Goal: Information Seeking & Learning: Learn about a topic

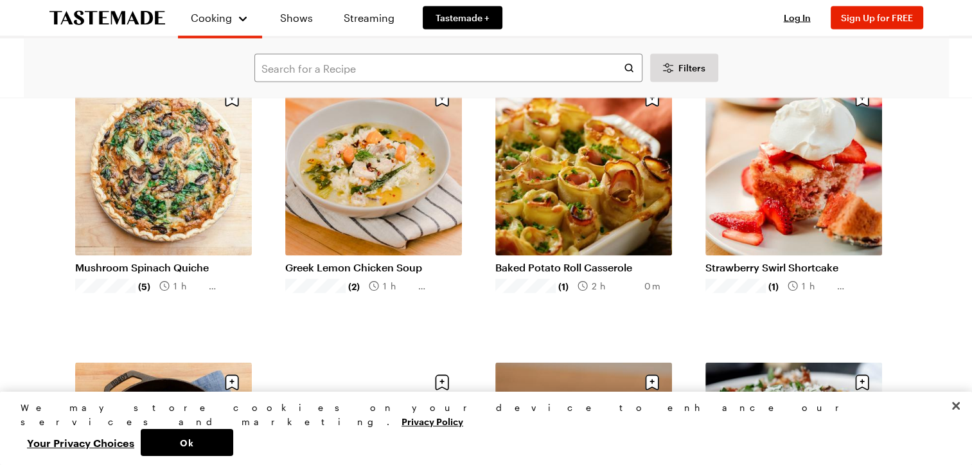
scroll to position [2661, 0]
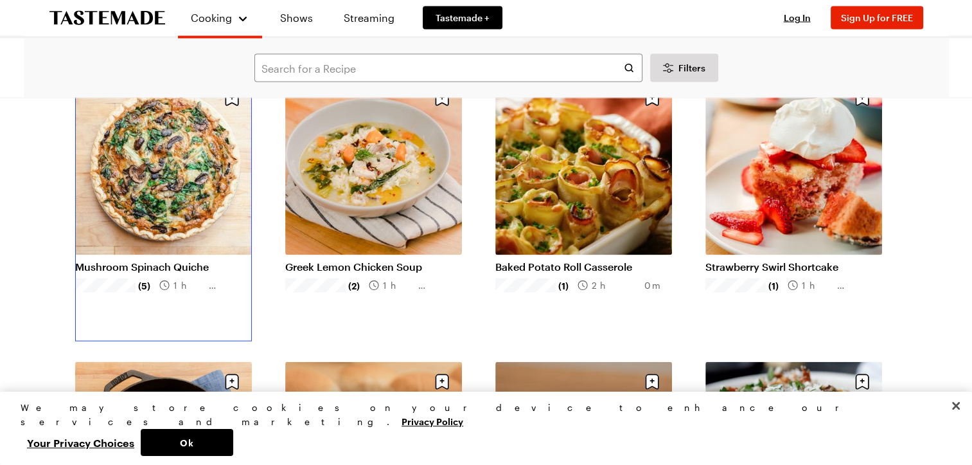
click at [159, 260] on link "Mushroom Spinach Quiche" at bounding box center [163, 266] width 177 height 13
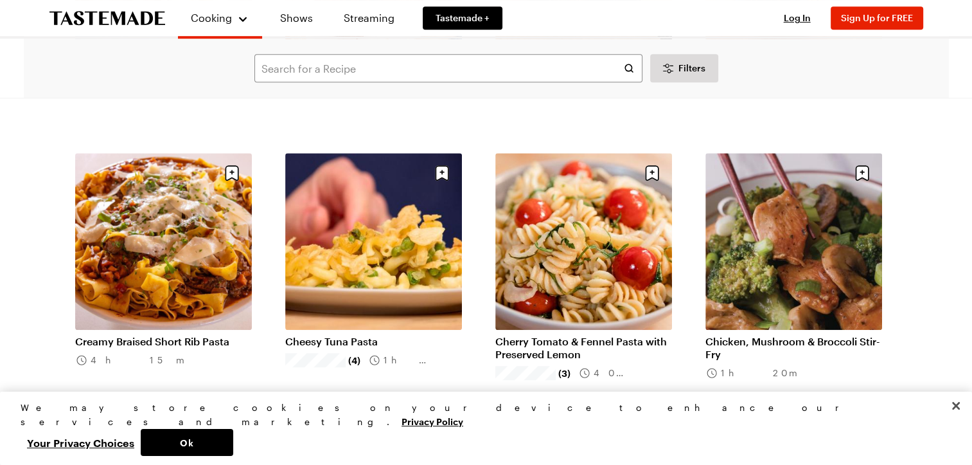
scroll to position [5768, 0]
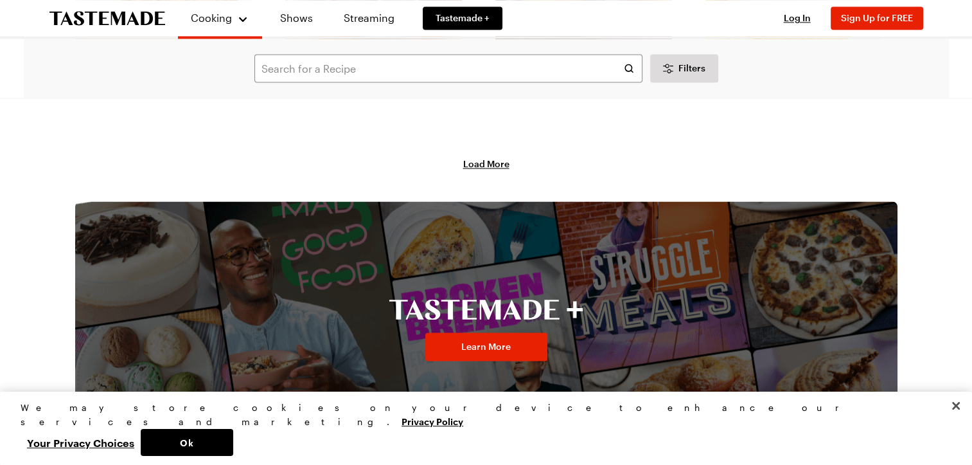
scroll to position [6853, 0]
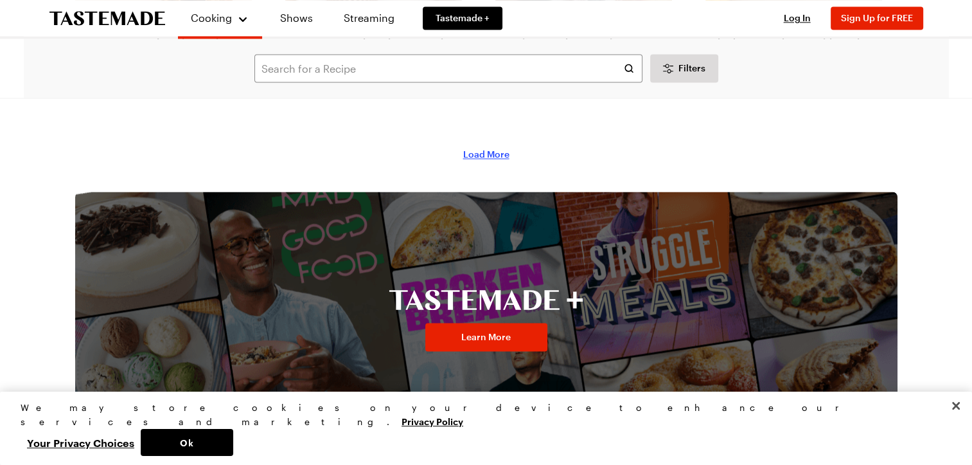
click at [480, 156] on span "Load More" at bounding box center [486, 154] width 46 height 13
click at [478, 154] on span "Load More" at bounding box center [486, 154] width 46 height 13
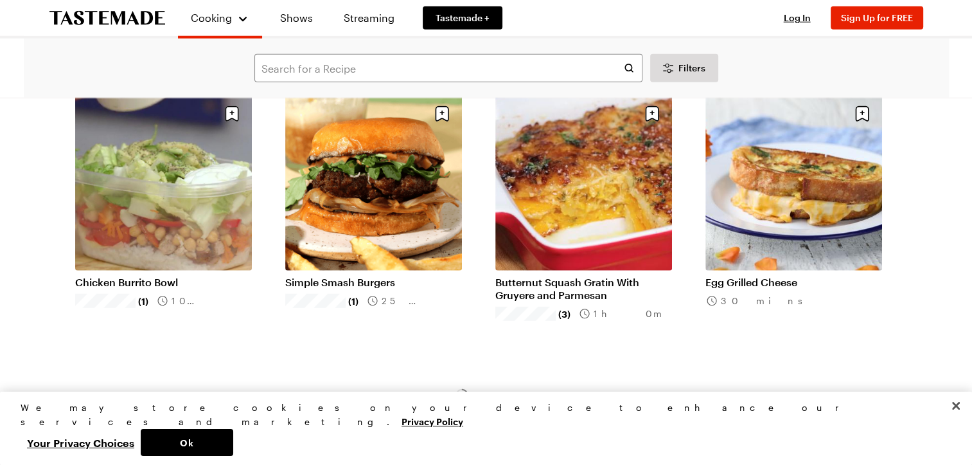
scroll to position [8315, 0]
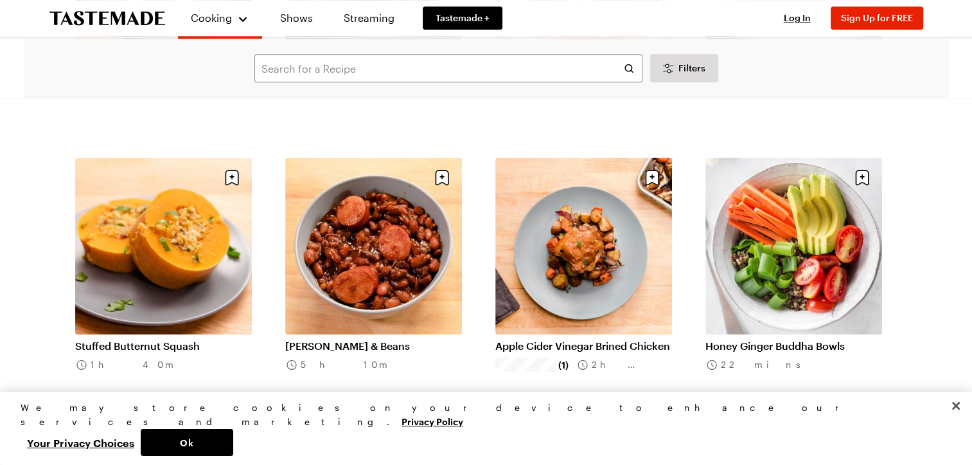
scroll to position [11368, 0]
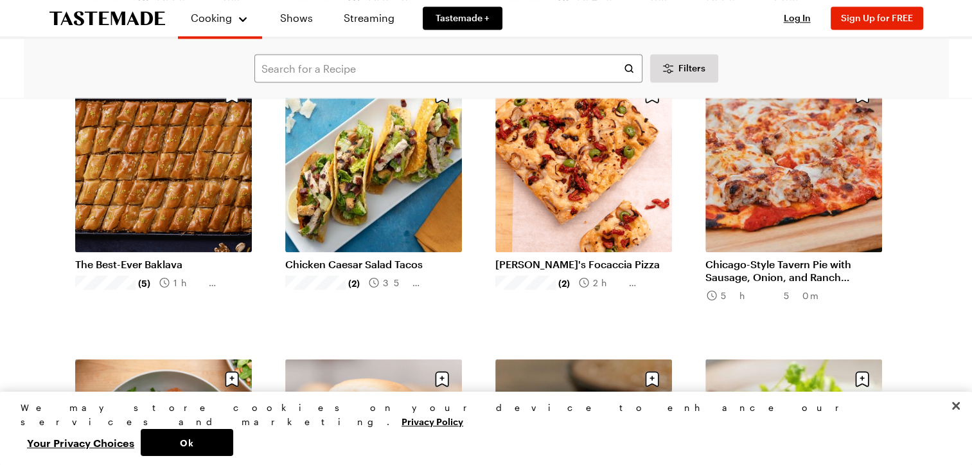
scroll to position [12032, 0]
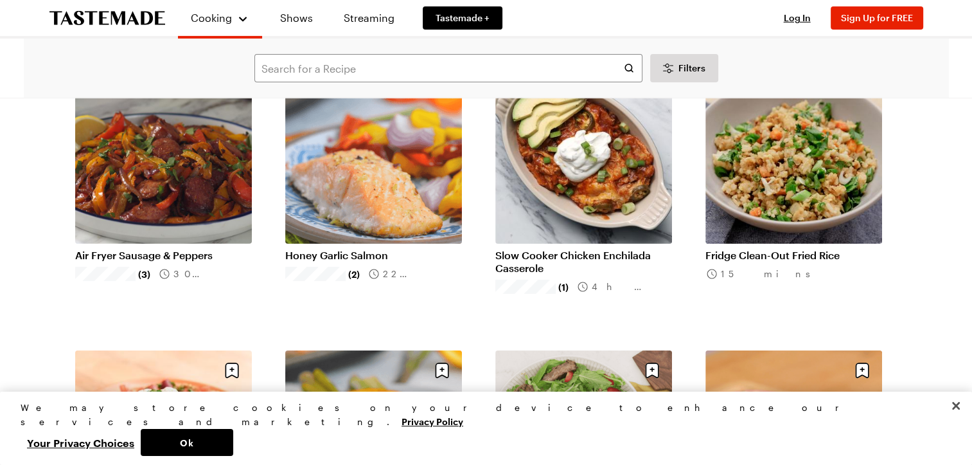
scroll to position [14028, 0]
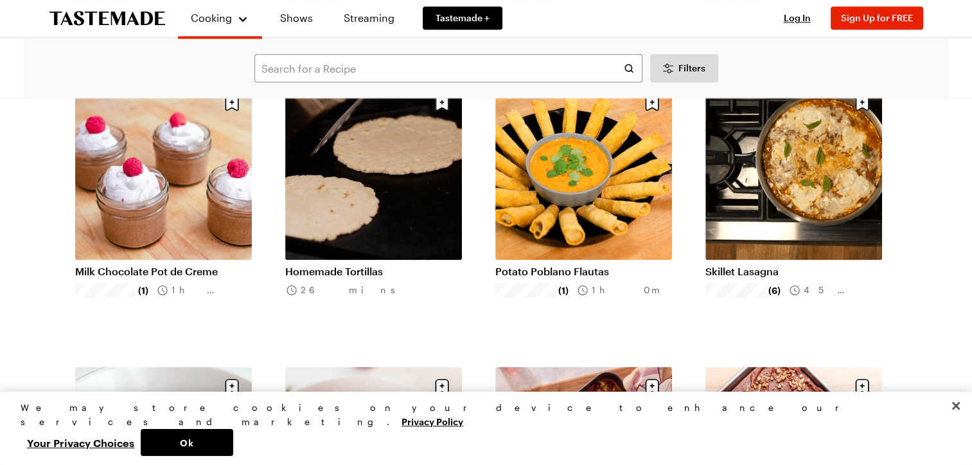
scroll to position [16262, 0]
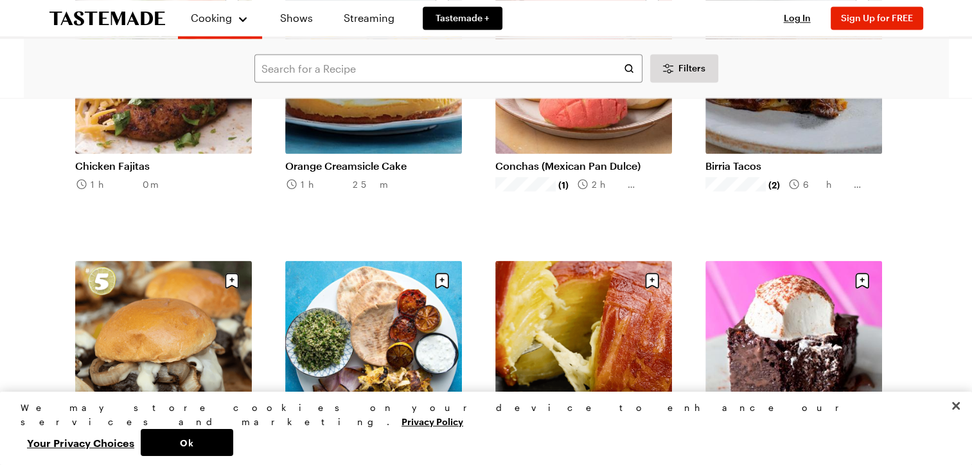
scroll to position [17041, 0]
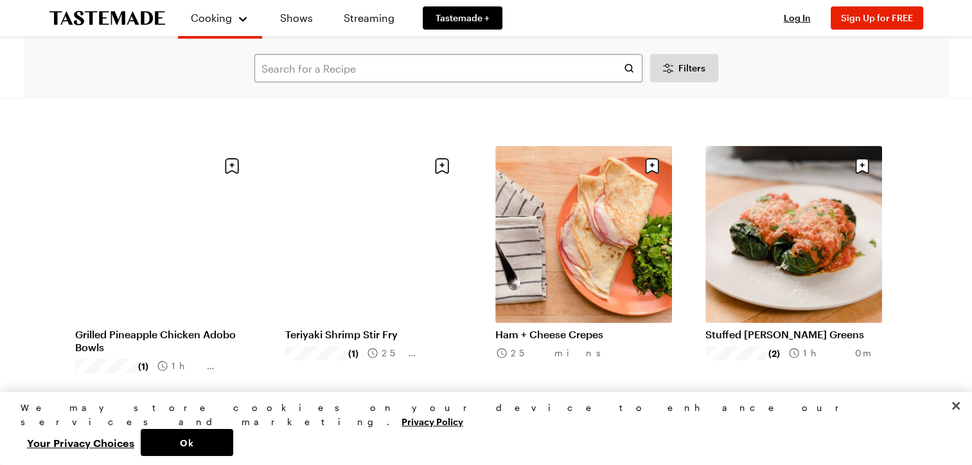
scroll to position [19599, 0]
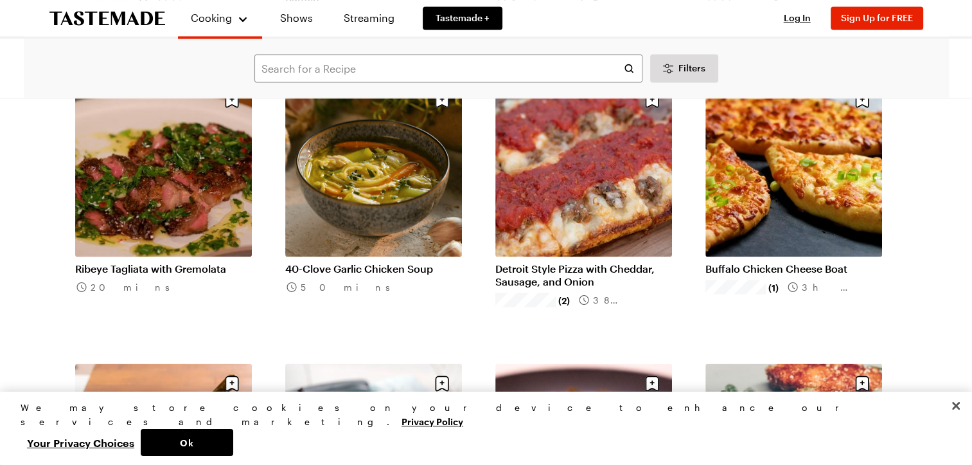
scroll to position [21648, 0]
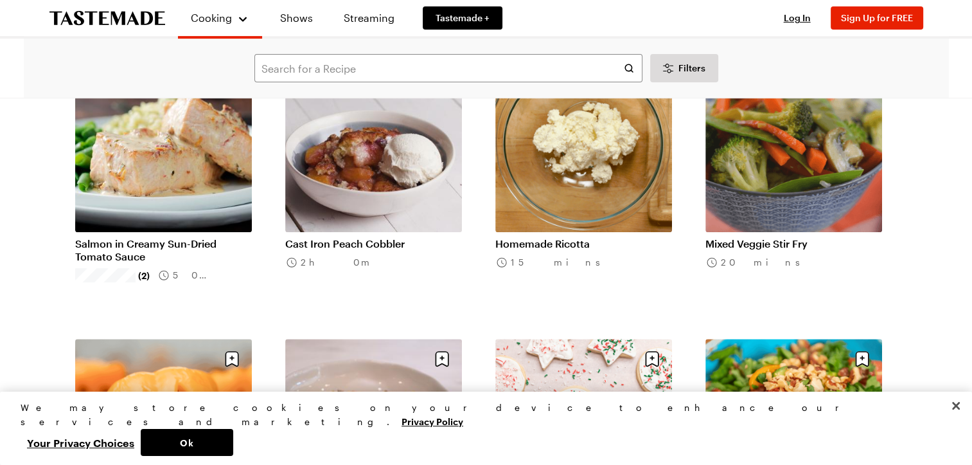
scroll to position [24793, 0]
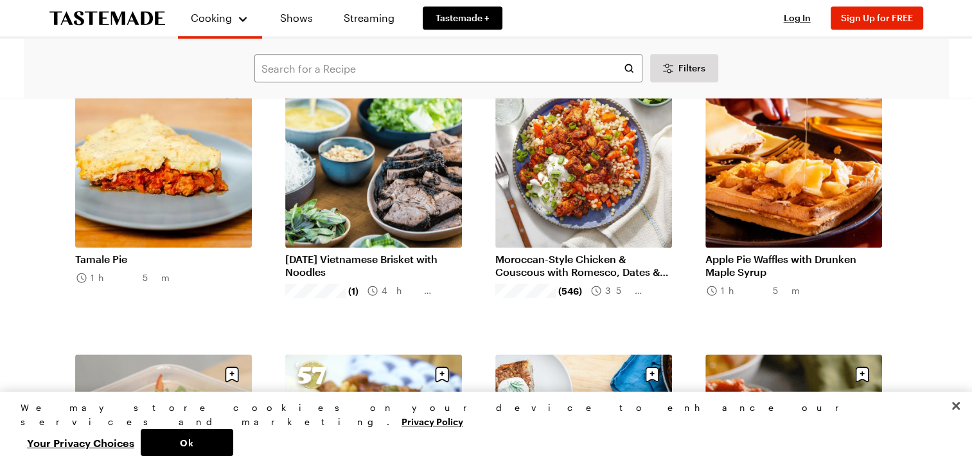
scroll to position [25291, 0]
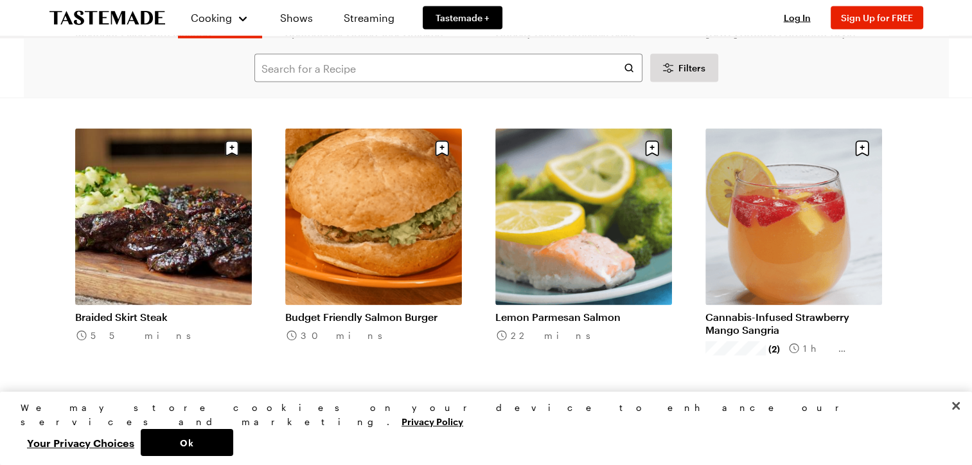
scroll to position [26987, 0]
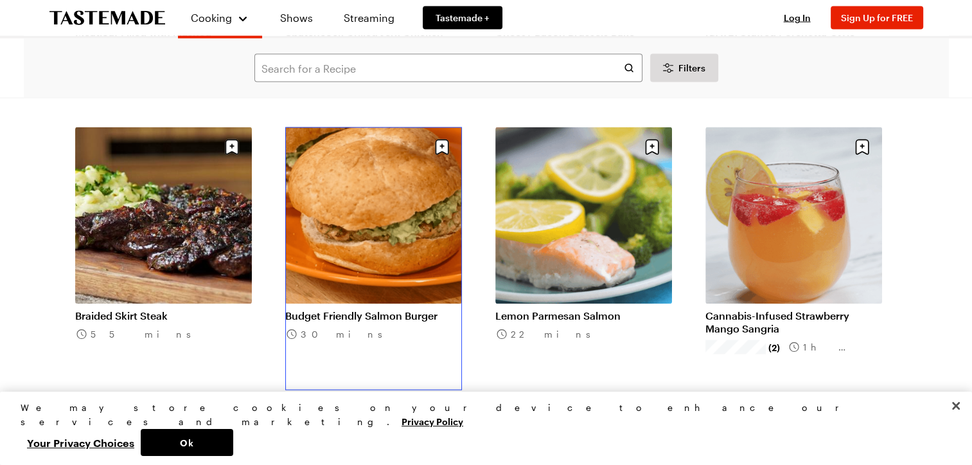
click at [384, 309] on link "Budget Friendly Salmon Burger" at bounding box center [373, 315] width 177 height 13
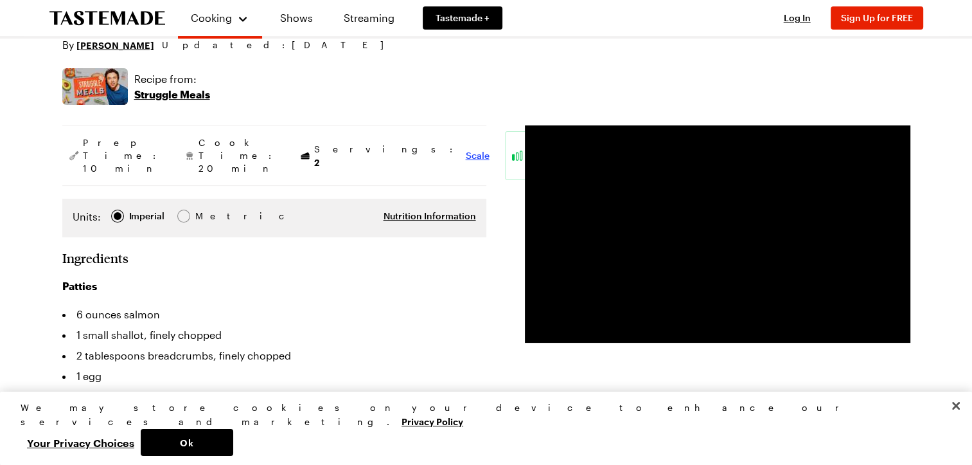
scroll to position [192, 0]
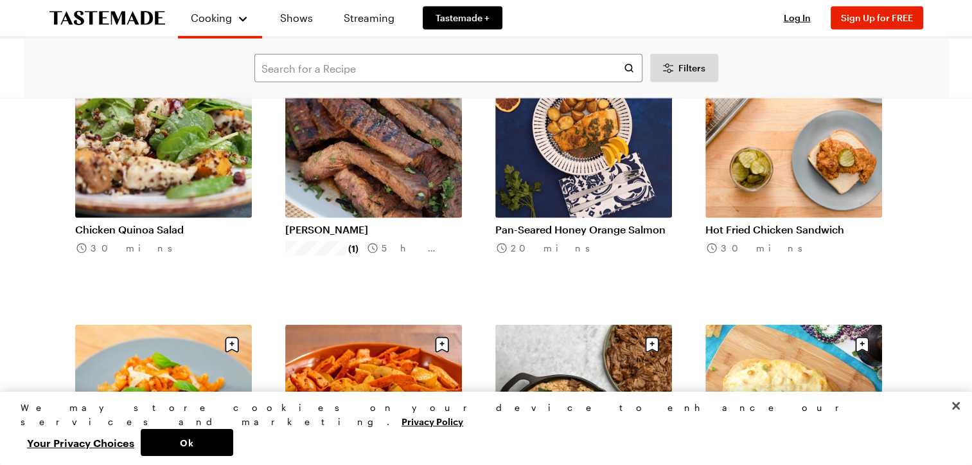
scroll to position [28209, 0]
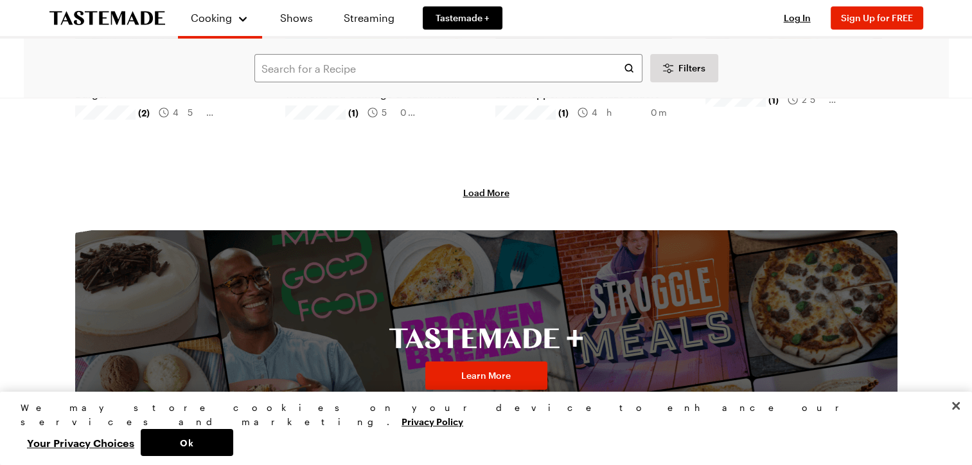
scroll to position [28922, 0]
click at [497, 192] on span "Load More" at bounding box center [486, 193] width 46 height 13
click at [481, 195] on span "Load More" at bounding box center [486, 193] width 46 height 13
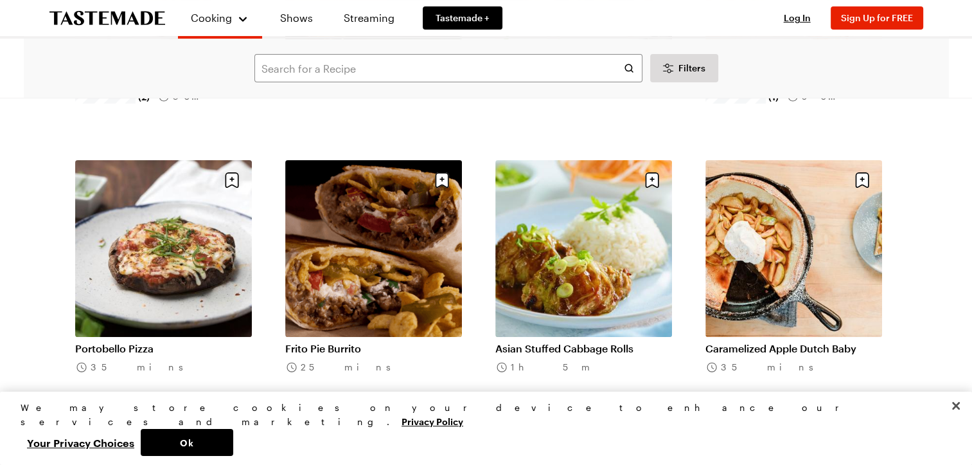
scroll to position [29500, 0]
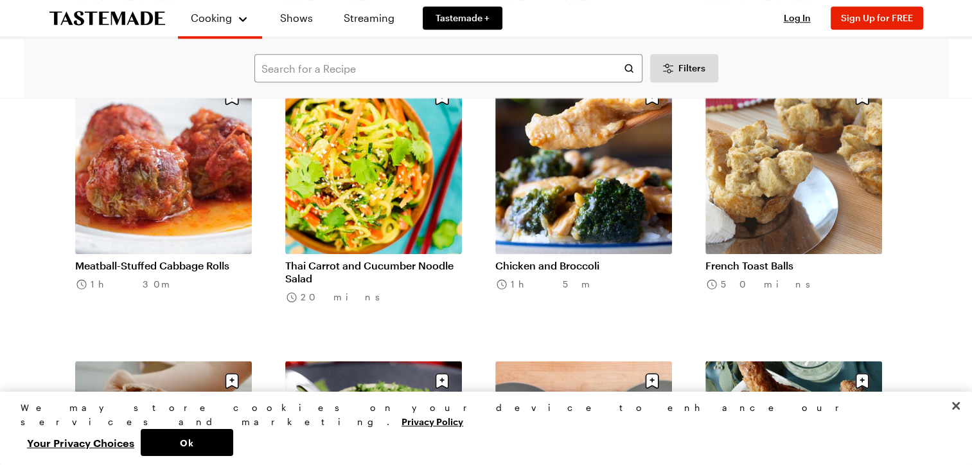
scroll to position [30727, 0]
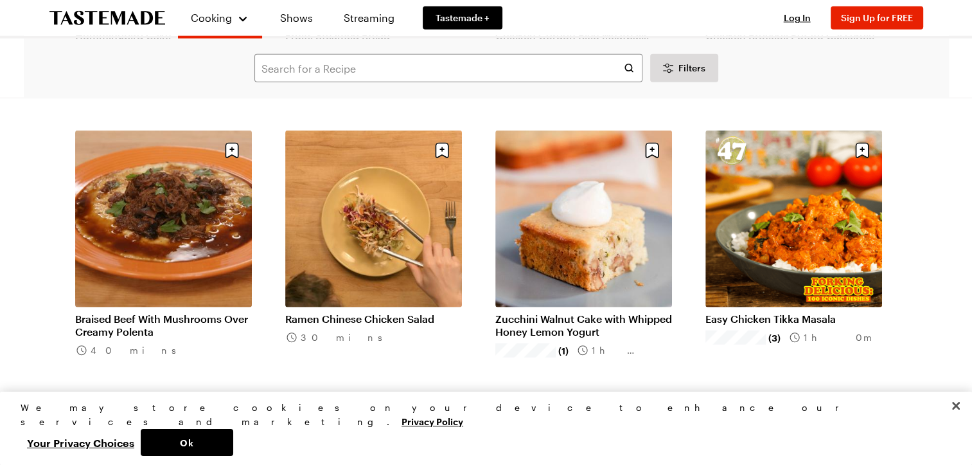
scroll to position [32372, 0]
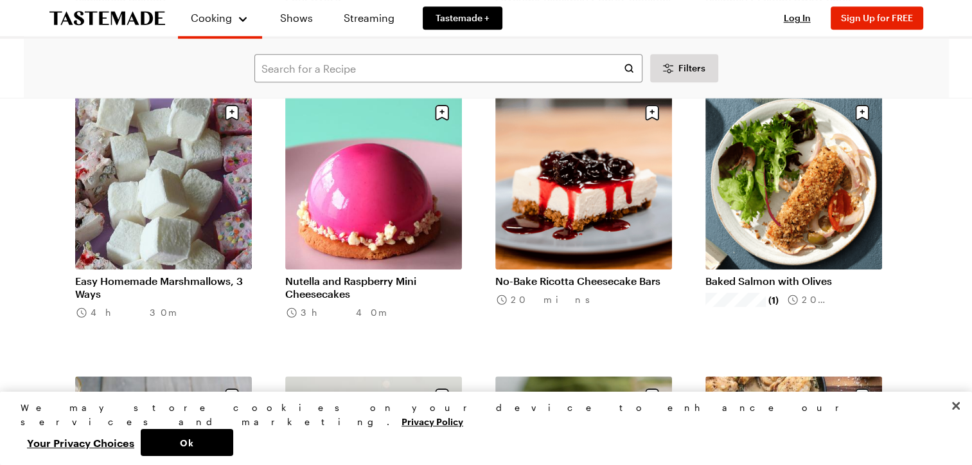
scroll to position [34959, 0]
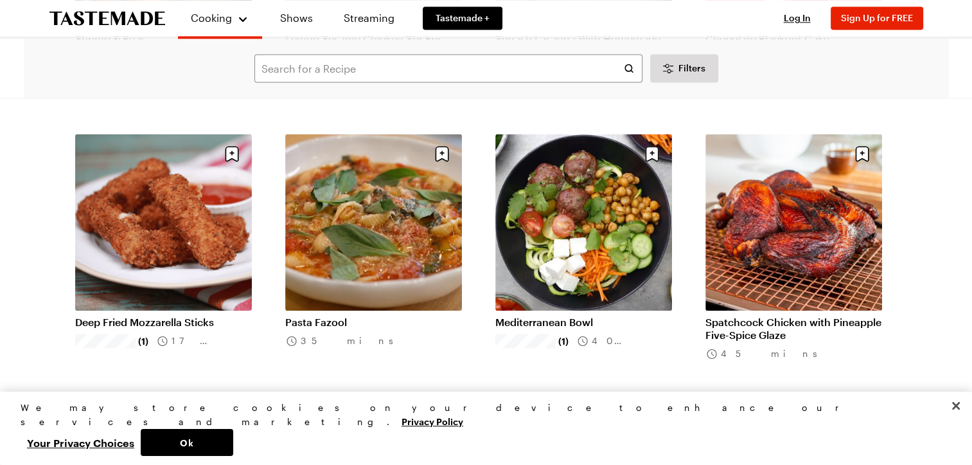
scroll to position [36100, 0]
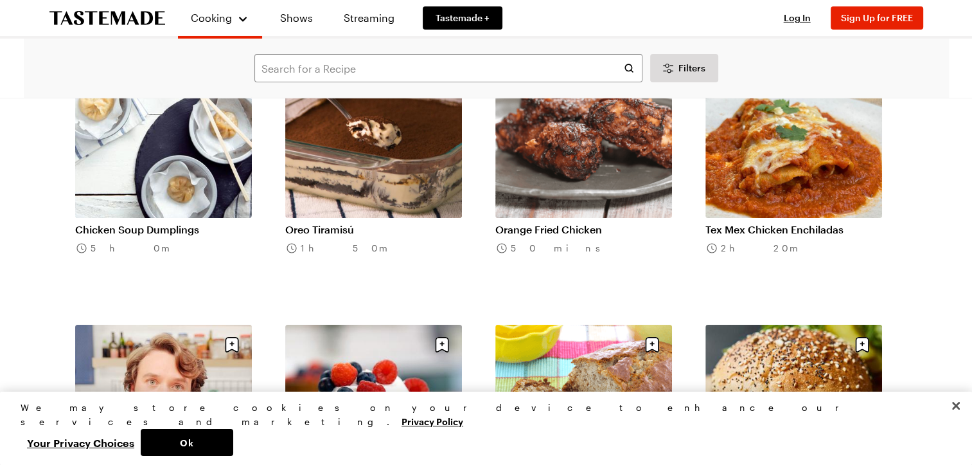
scroll to position [38695, 0]
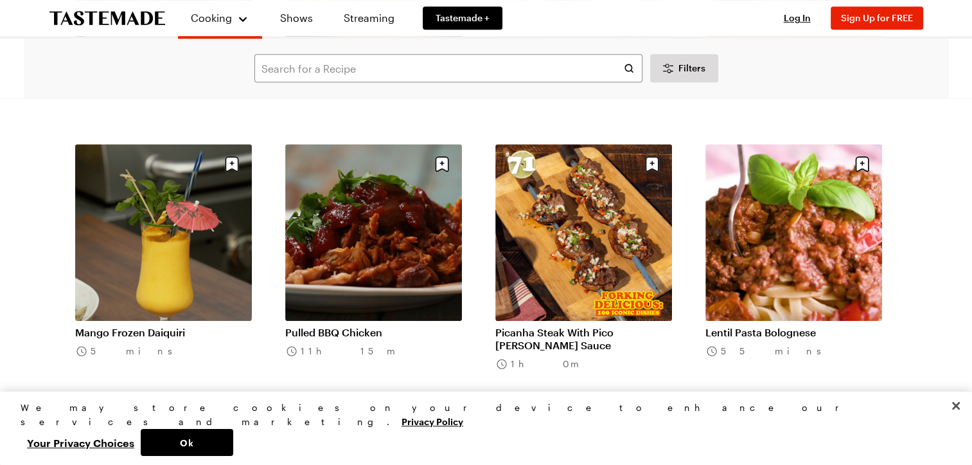
scroll to position [40010, 0]
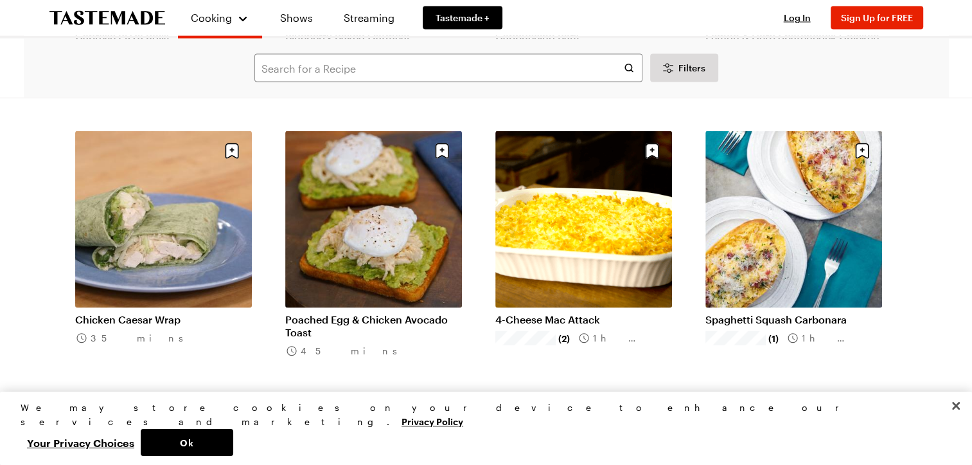
scroll to position [41723, 0]
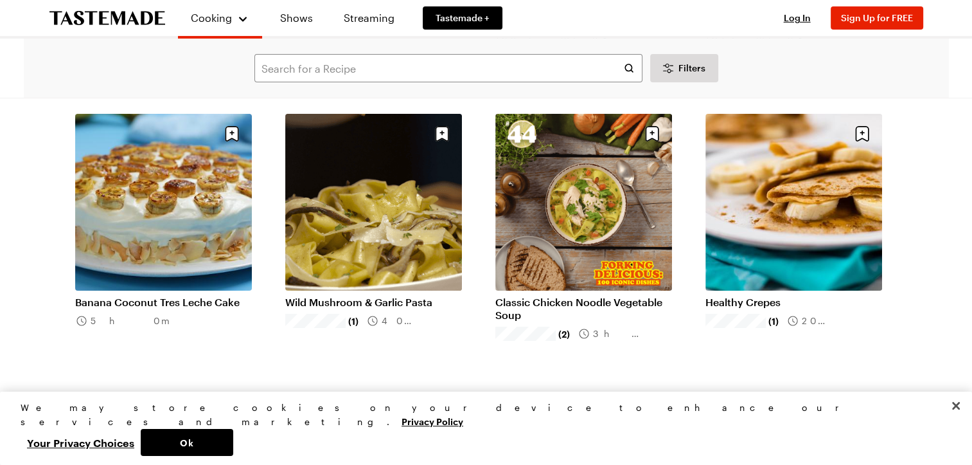
scroll to position [43438, 0]
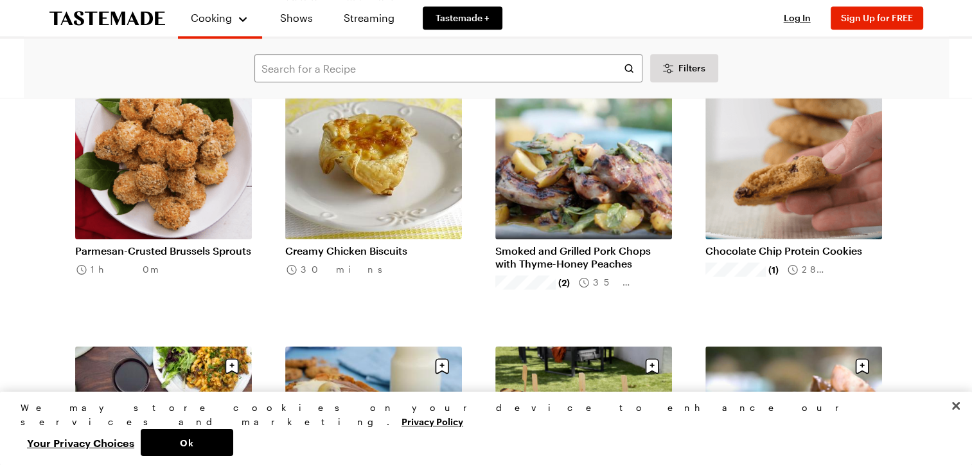
scroll to position [45474, 0]
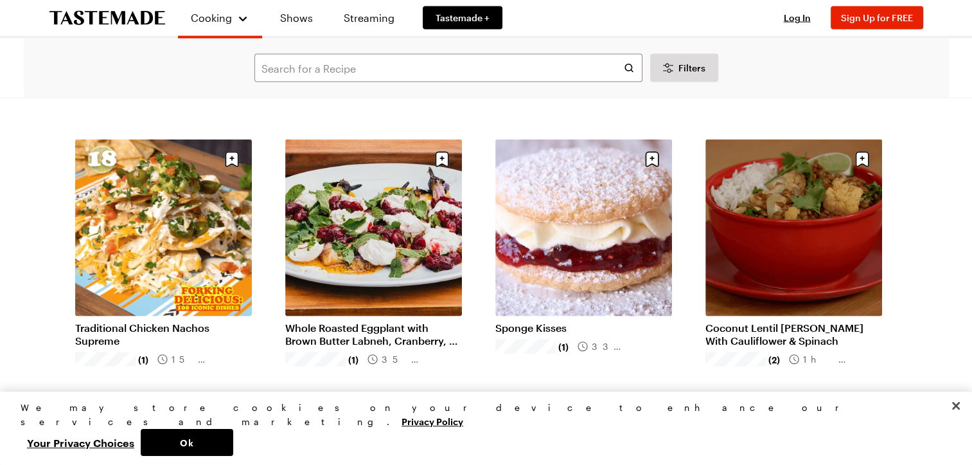
scroll to position [46530, 0]
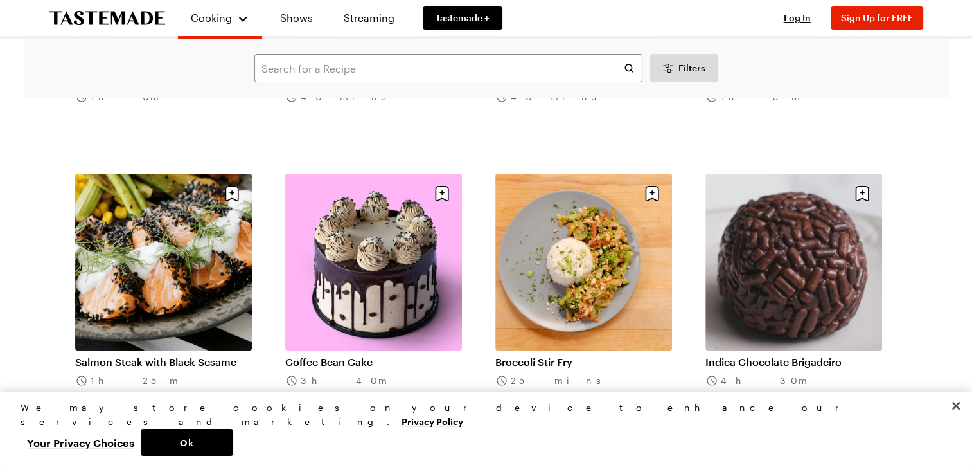
scroll to position [48484, 0]
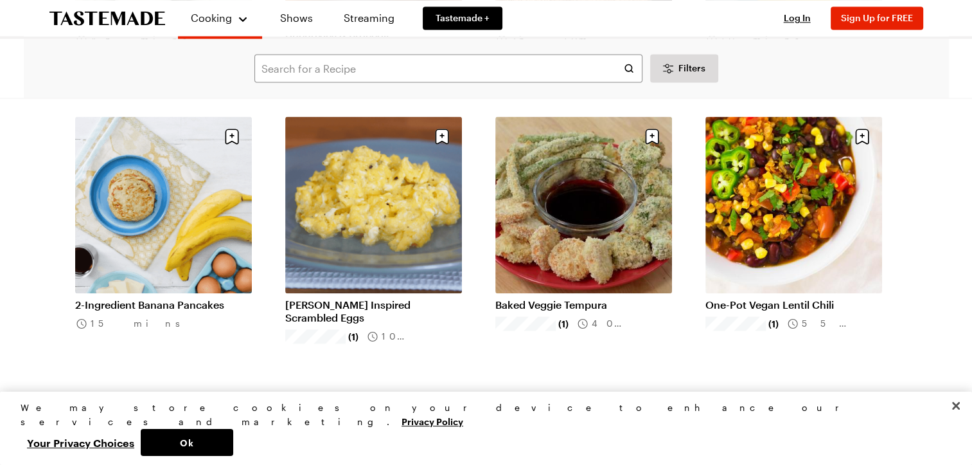
scroll to position [50522, 0]
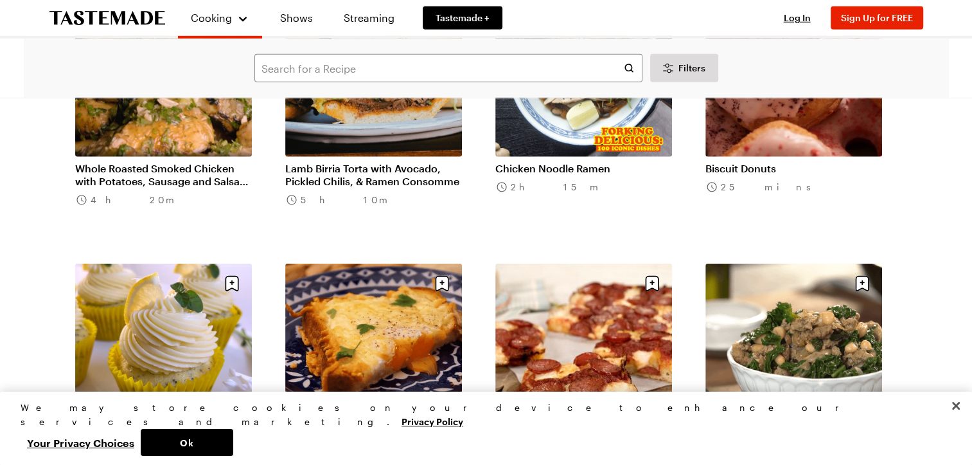
scroll to position [52362, 0]
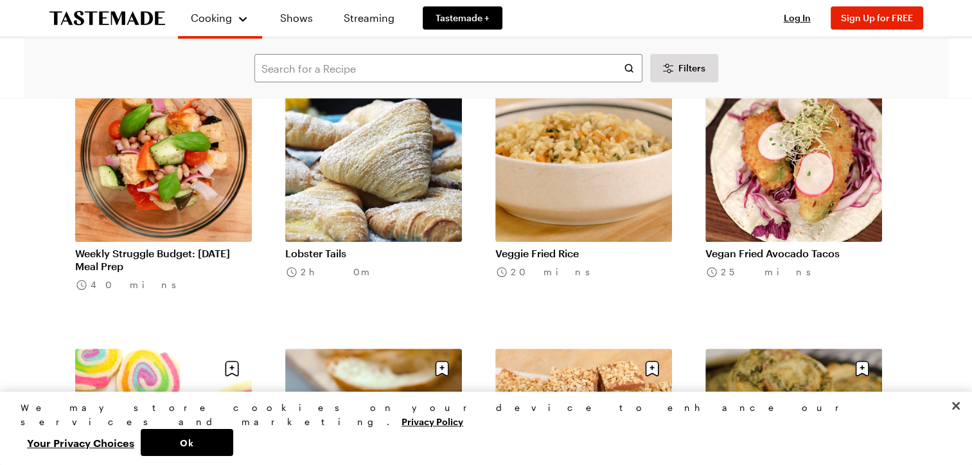
scroll to position [53977, 0]
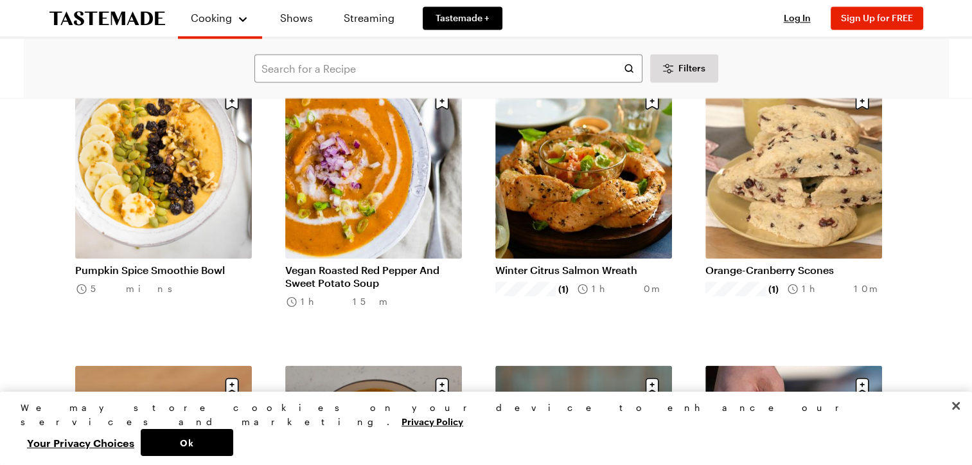
scroll to position [55407, 0]
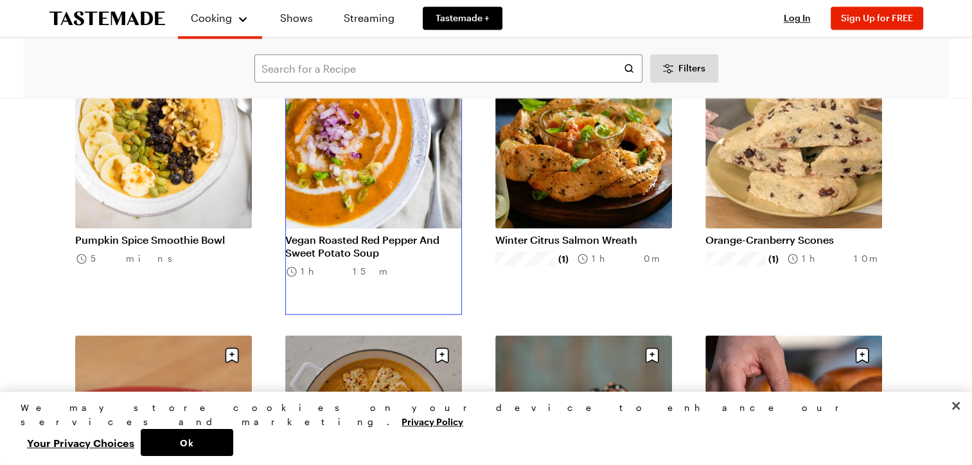
click at [353, 233] on link "Vegan Roasted Red Pepper And Sweet Potato Soup" at bounding box center [373, 246] width 177 height 26
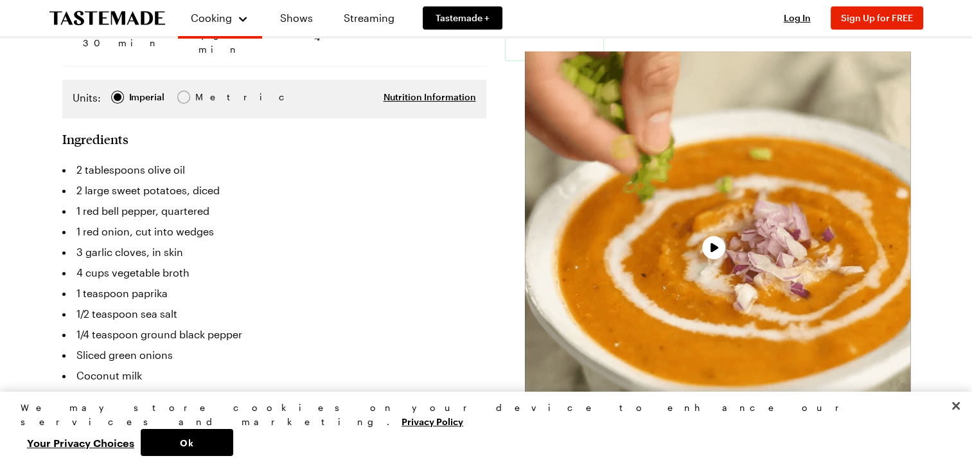
scroll to position [226, 0]
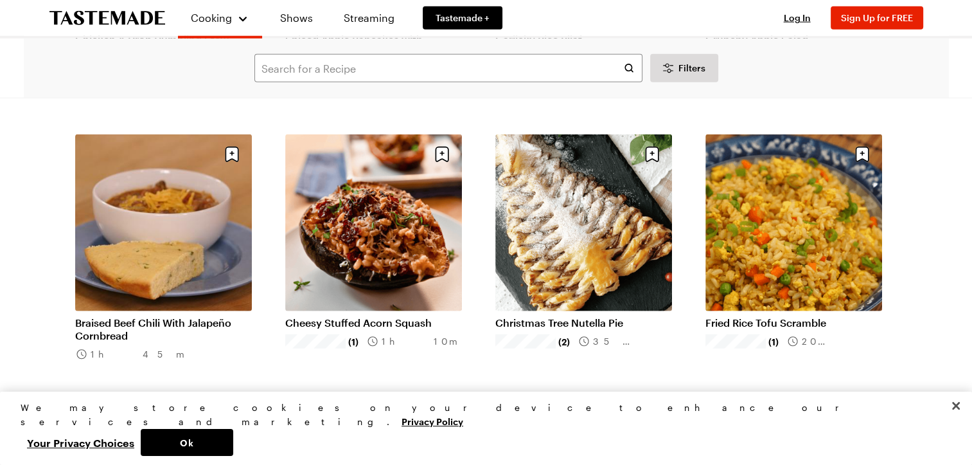
scroll to position [13093, 0]
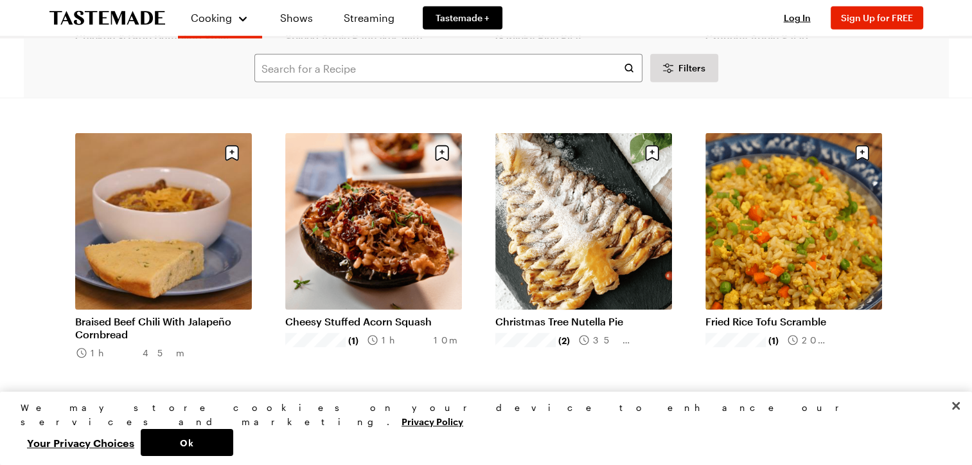
drag, startPoint x: 614, startPoint y: 456, endPoint x: 476, endPoint y: 305, distance: 204.3
click at [476, 305] on li "Cheesy Stuffed Acorn Squash (1) 1h 10m" at bounding box center [381, 264] width 192 height 263
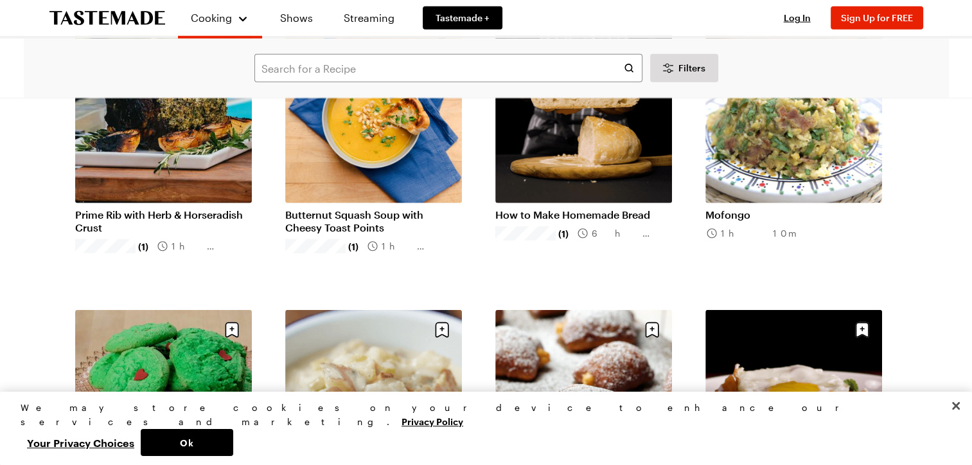
scroll to position [37577, 0]
